Goal: Navigation & Orientation: Find specific page/section

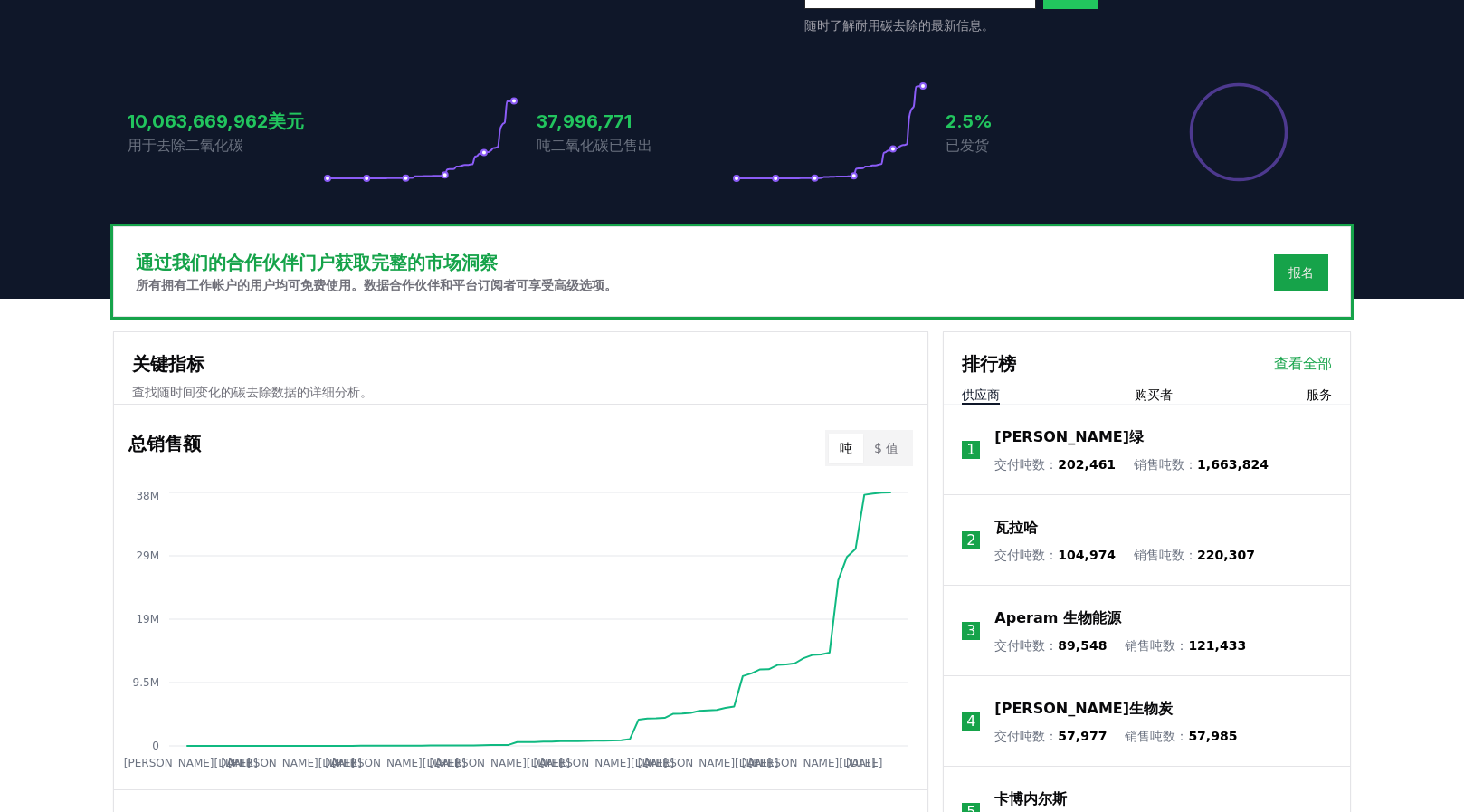
scroll to position [352, 0]
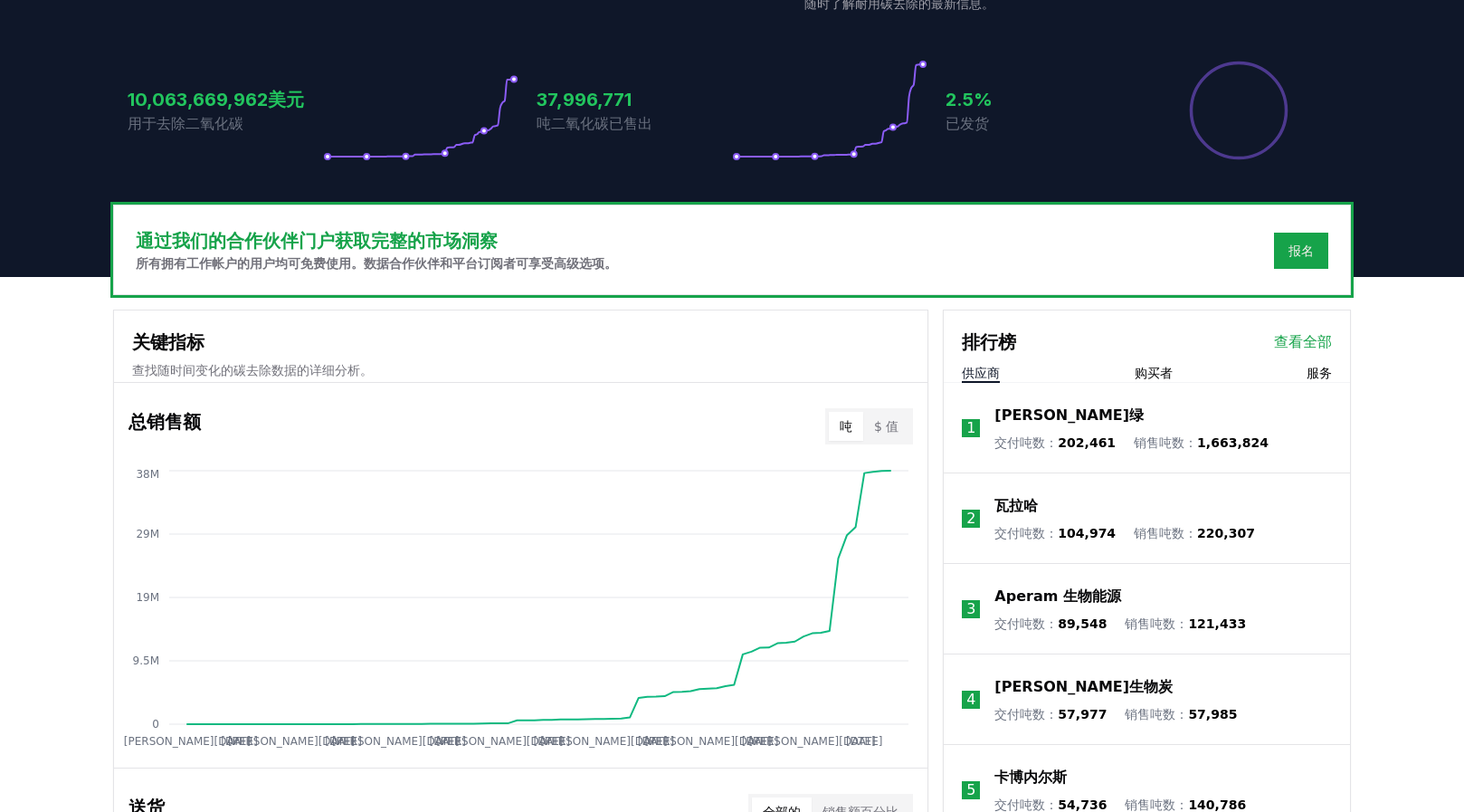
click at [895, 428] on font "$ 值" at bounding box center [886, 426] width 25 height 15
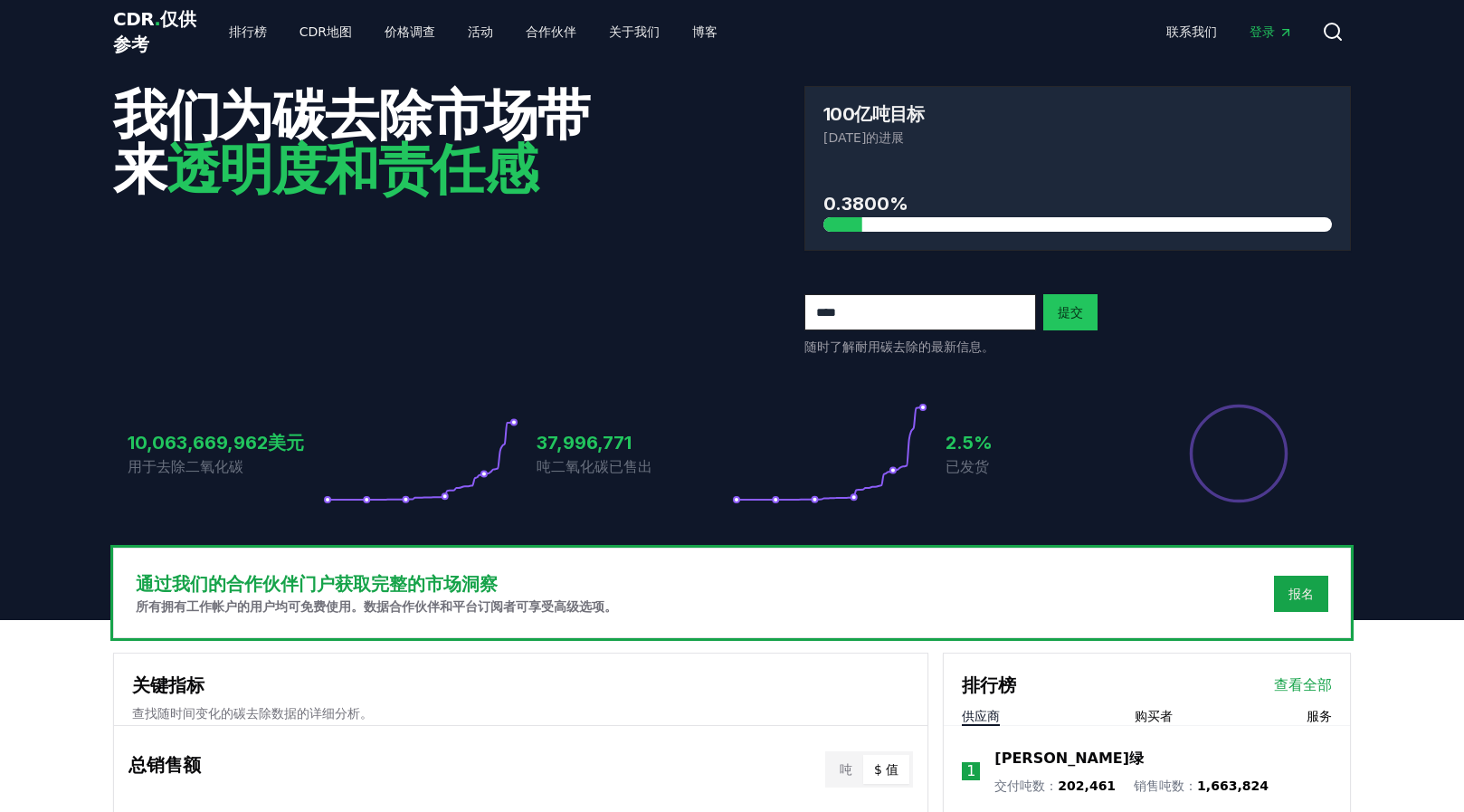
scroll to position [0, 0]
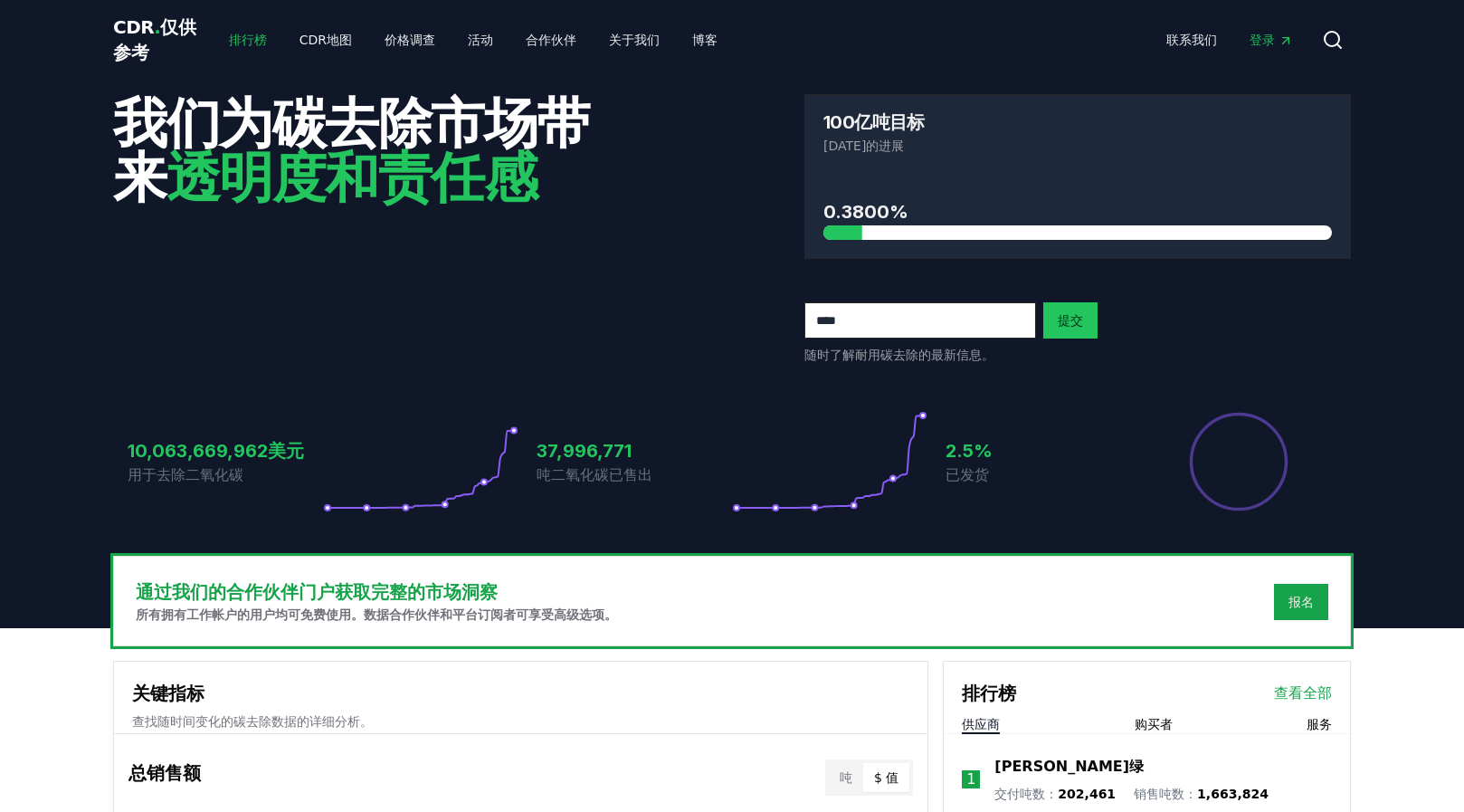
click at [259, 45] on font "排行榜" at bounding box center [247, 39] width 38 height 15
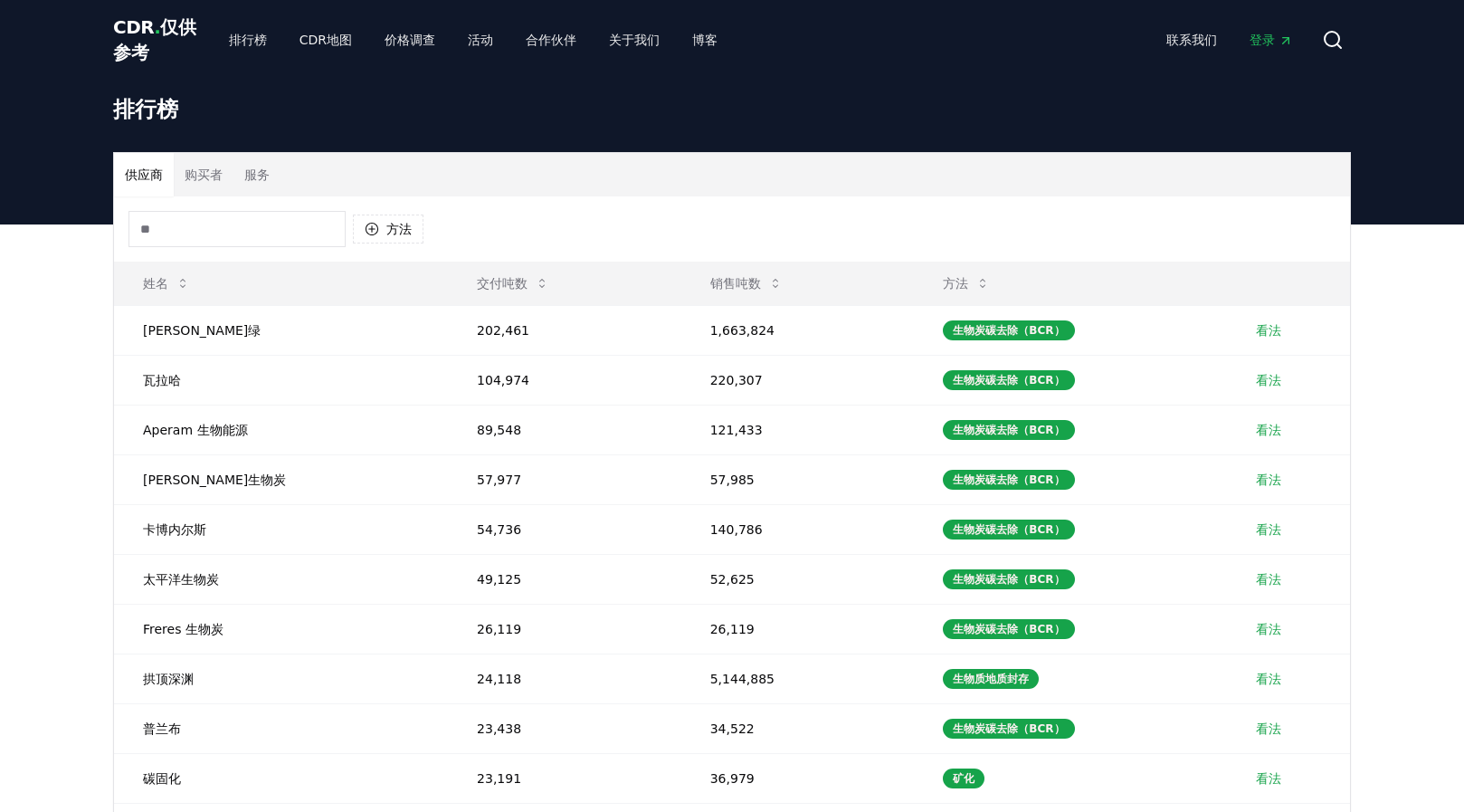
click at [204, 174] on font "购买者" at bounding box center [203, 174] width 38 height 15
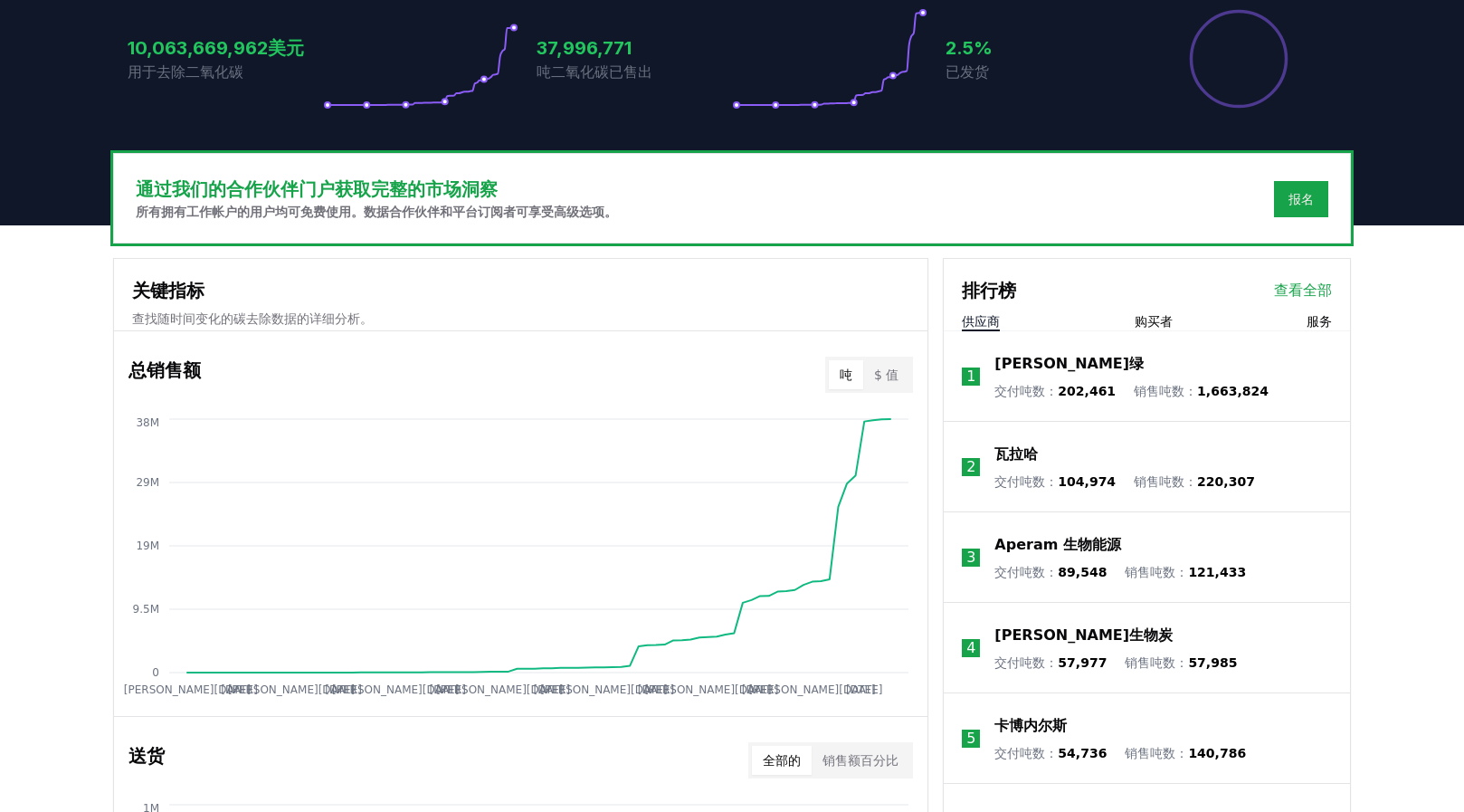
scroll to position [405, 0]
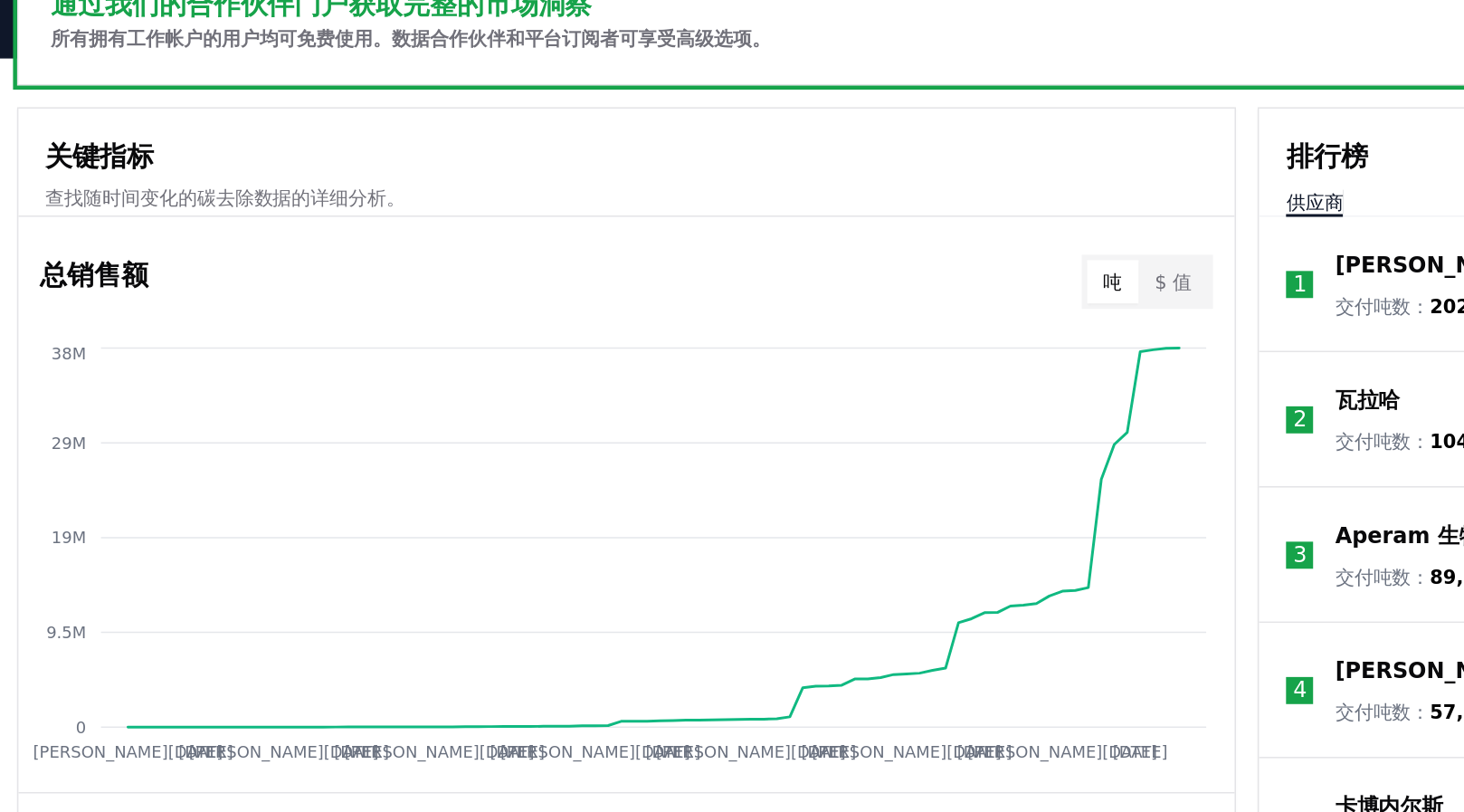
click at [903, 377] on button "$ 值" at bounding box center [886, 372] width 46 height 28
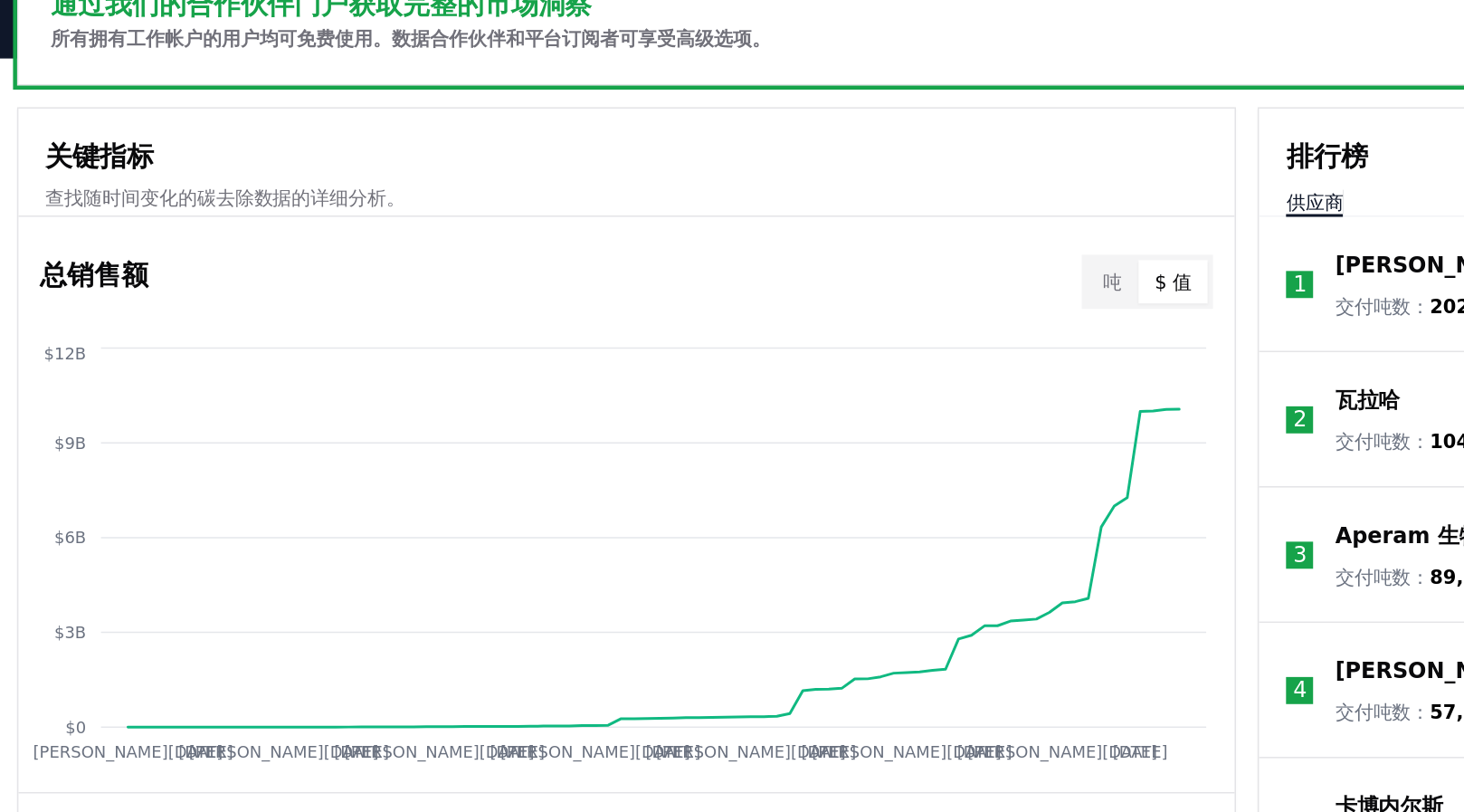
scroll to position [403, 0]
